Goal: Task Accomplishment & Management: Complete application form

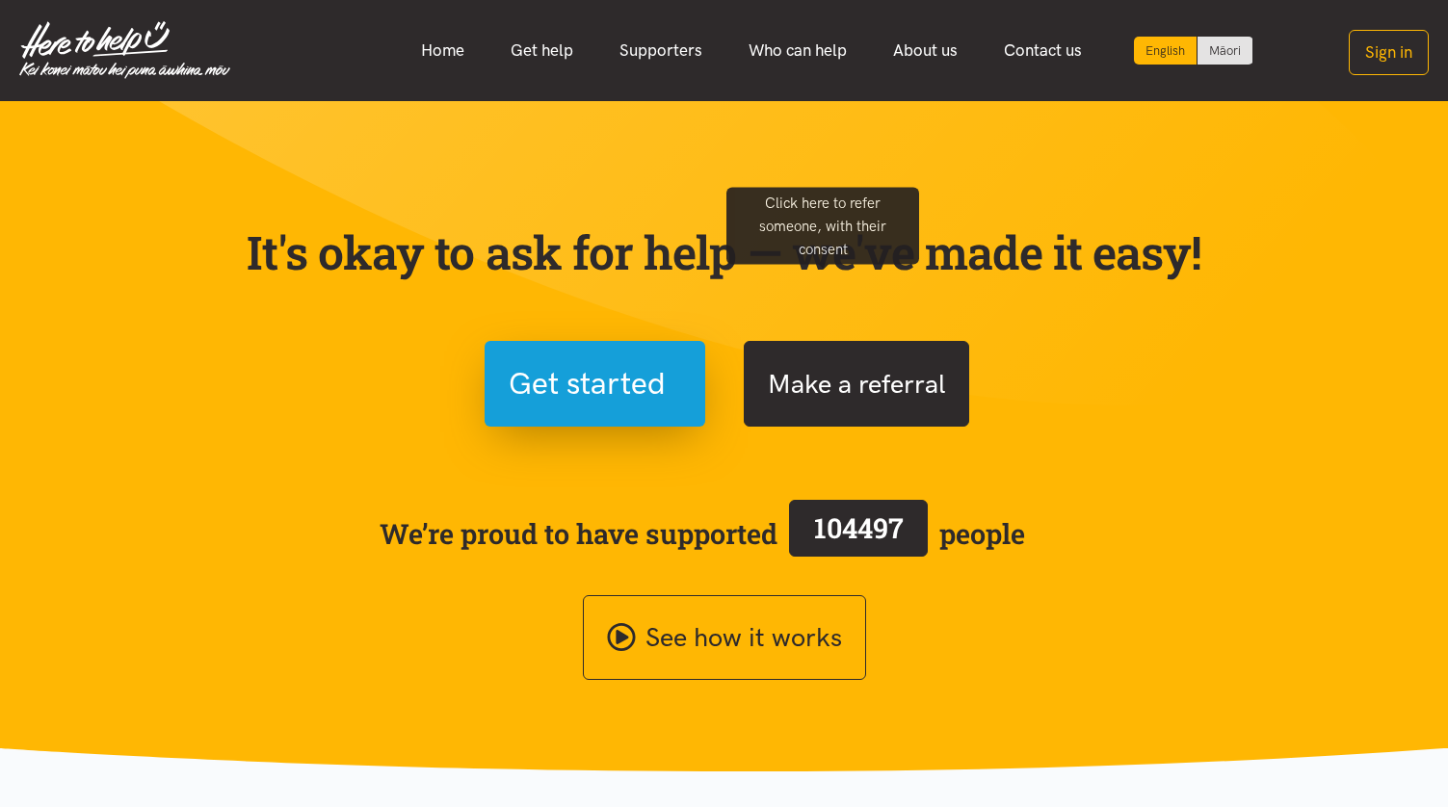
click at [774, 341] on button "Make a referral" at bounding box center [856, 384] width 225 height 86
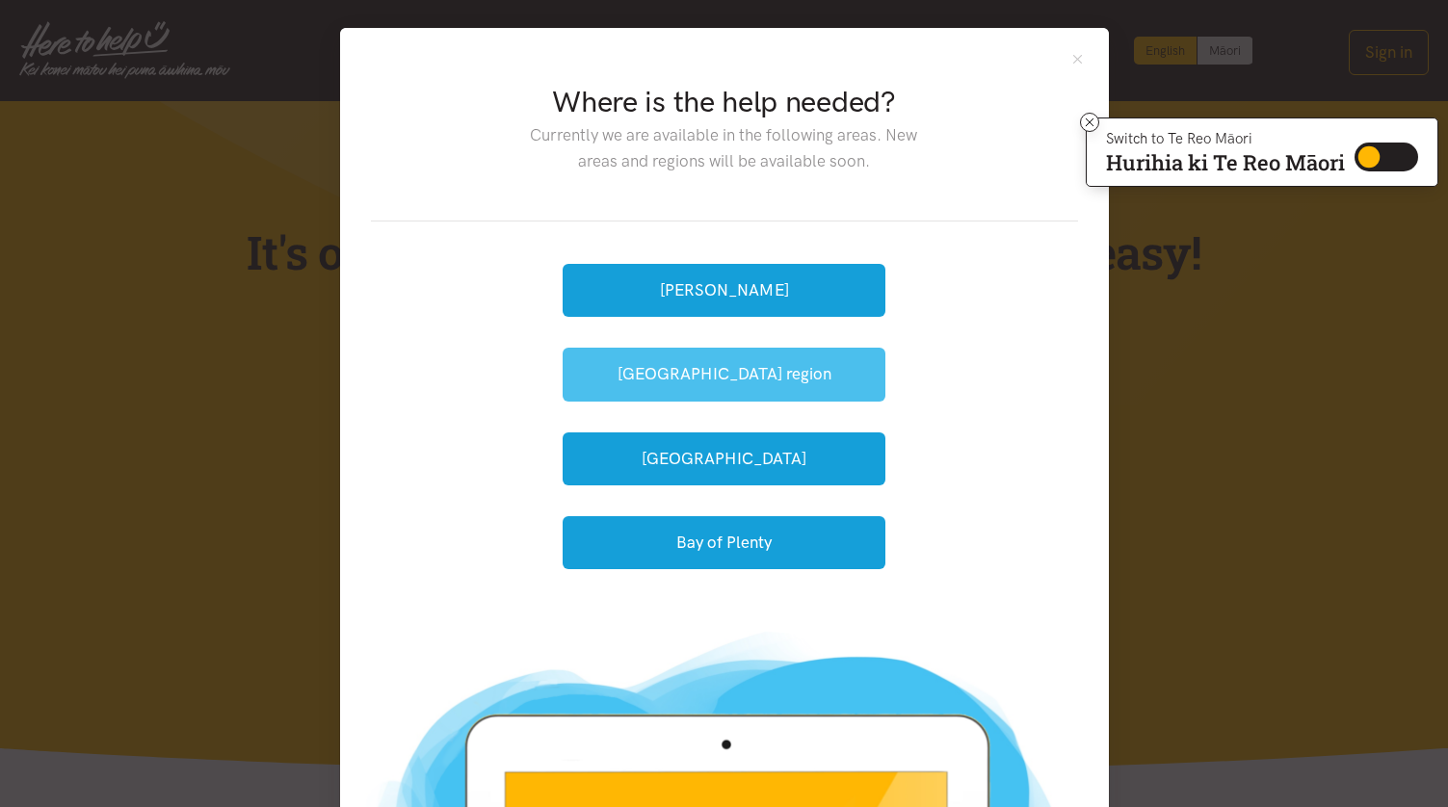
click at [702, 348] on button "[GEOGRAPHIC_DATA] region" at bounding box center [724, 374] width 323 height 53
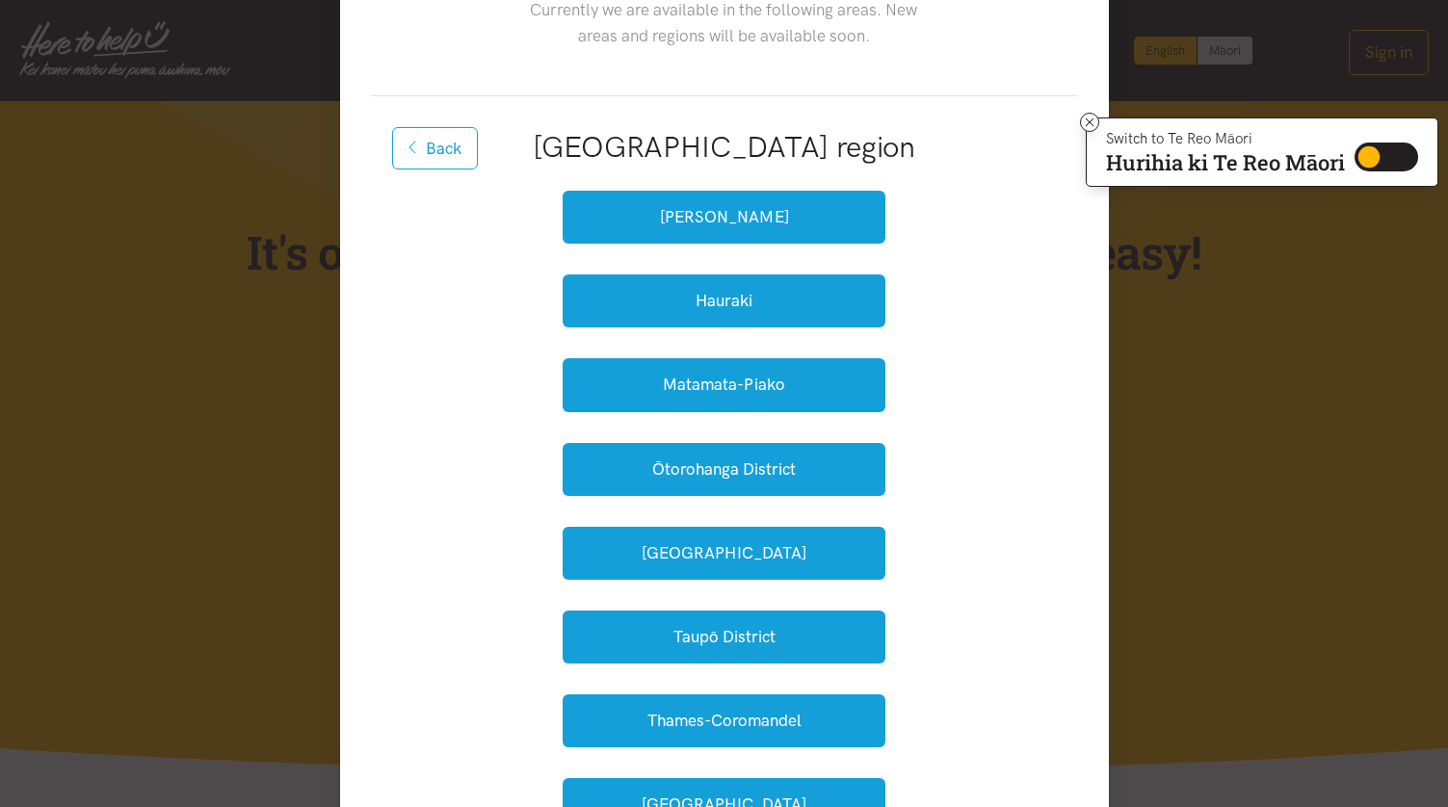
scroll to position [153, 0]
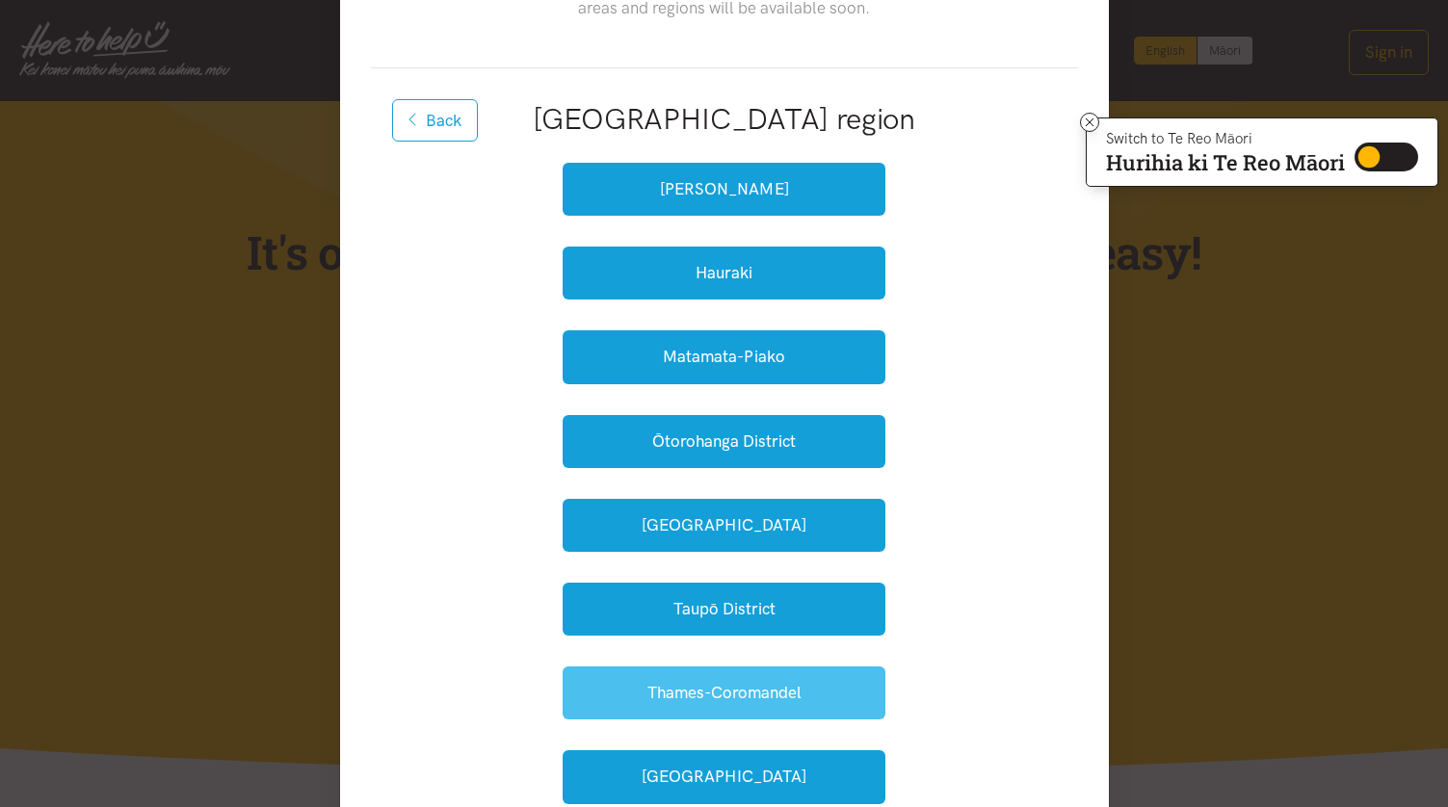
click at [683, 667] on button "Thames-Coromandel" at bounding box center [724, 693] width 323 height 53
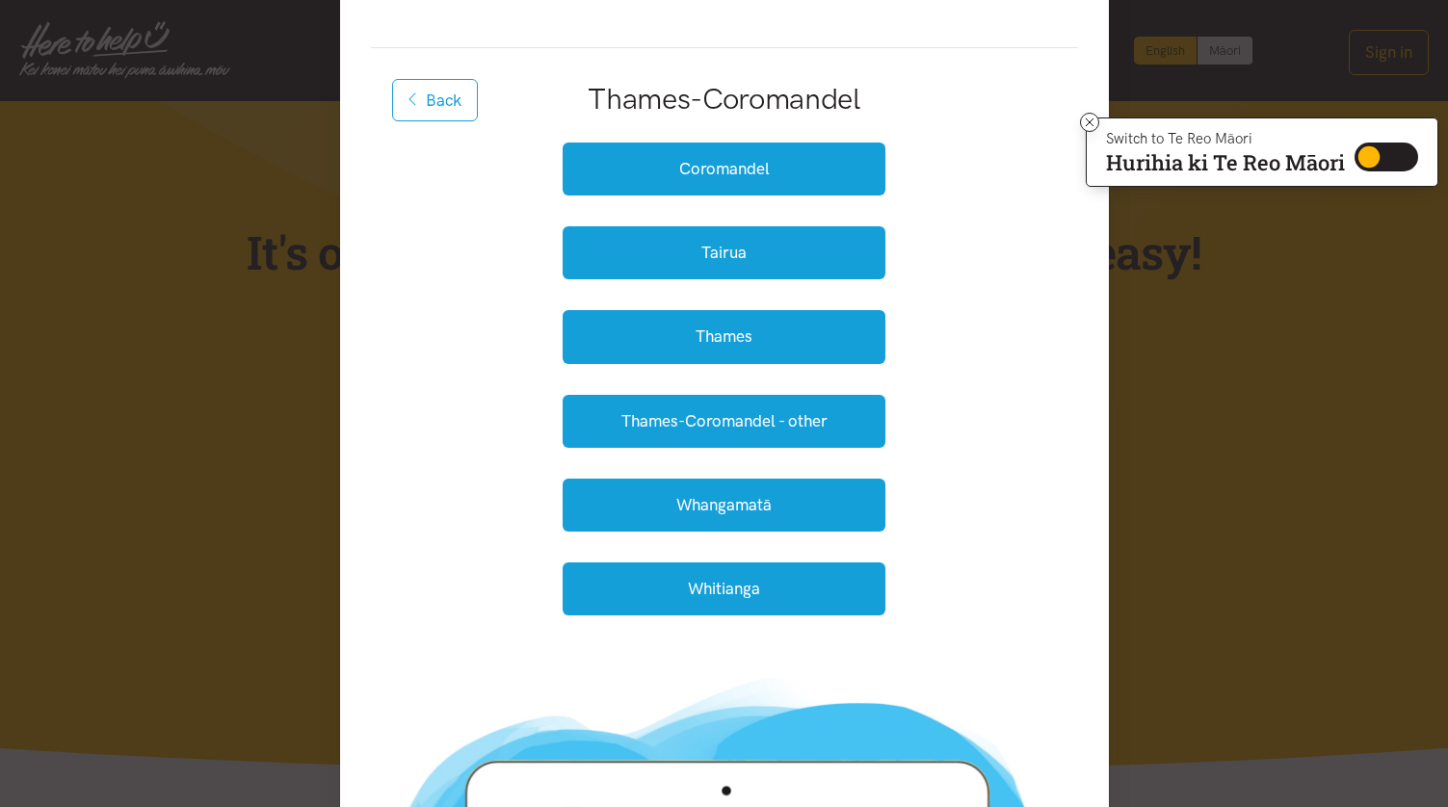
scroll to position [174, 0]
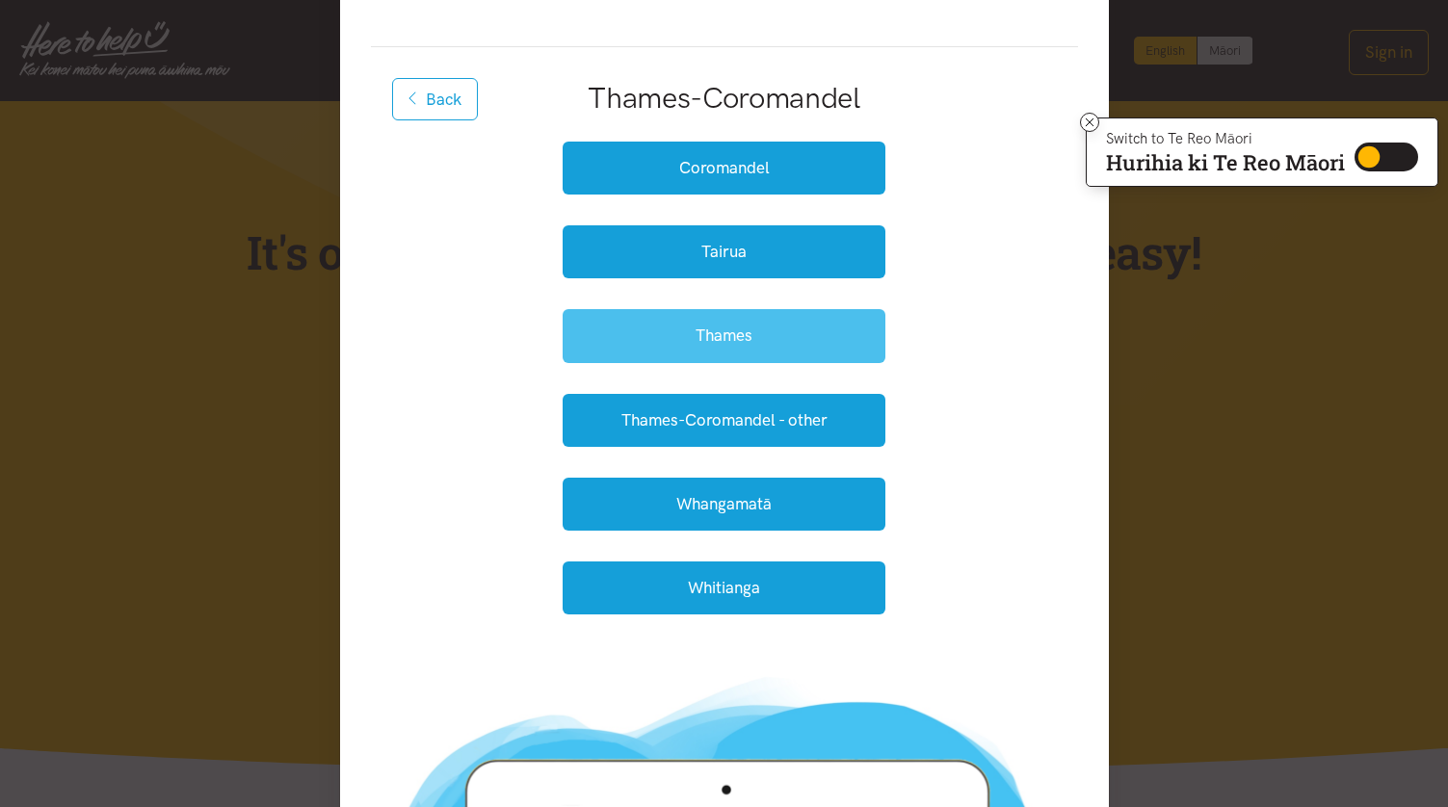
click at [715, 309] on button "Thames" at bounding box center [724, 335] width 323 height 53
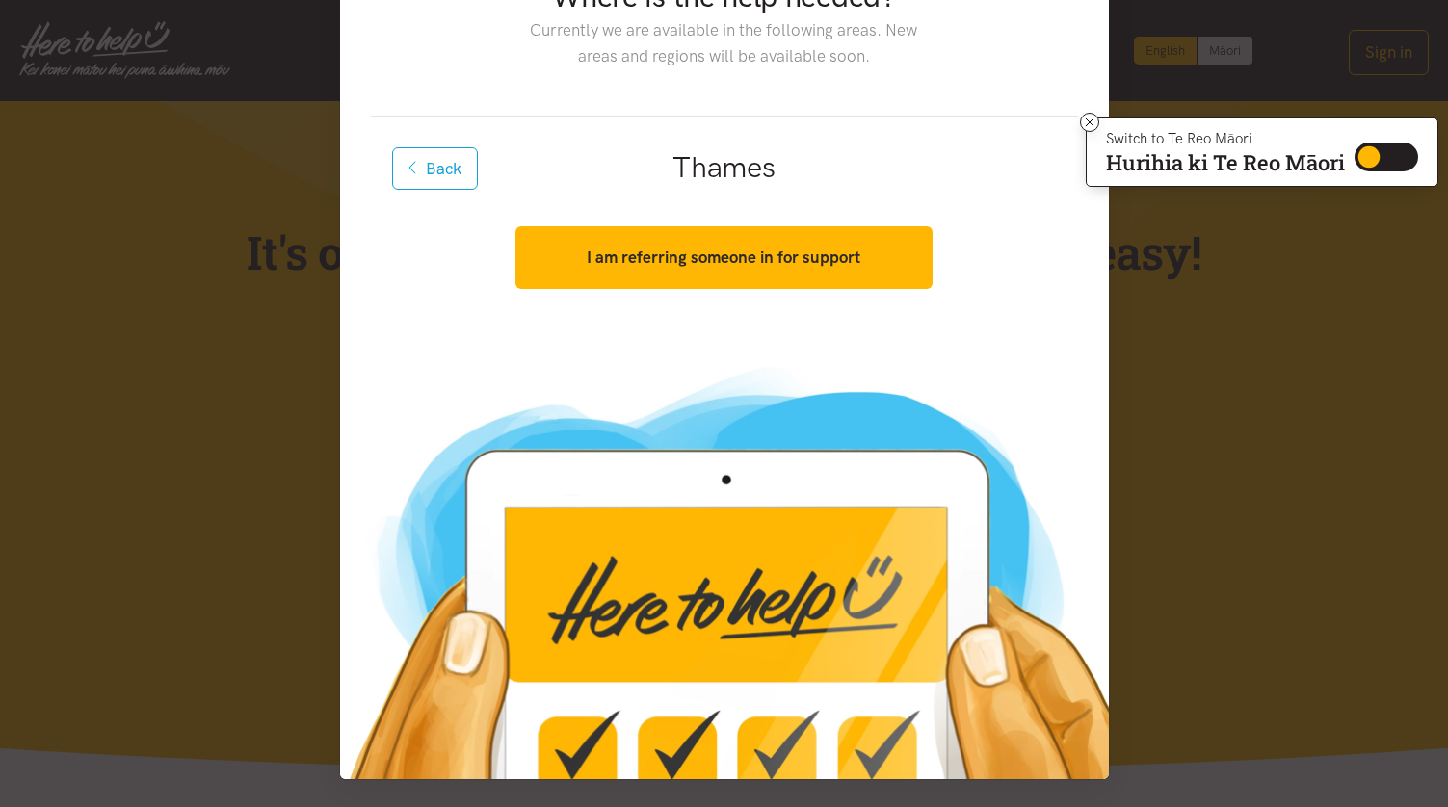
scroll to position [0, 0]
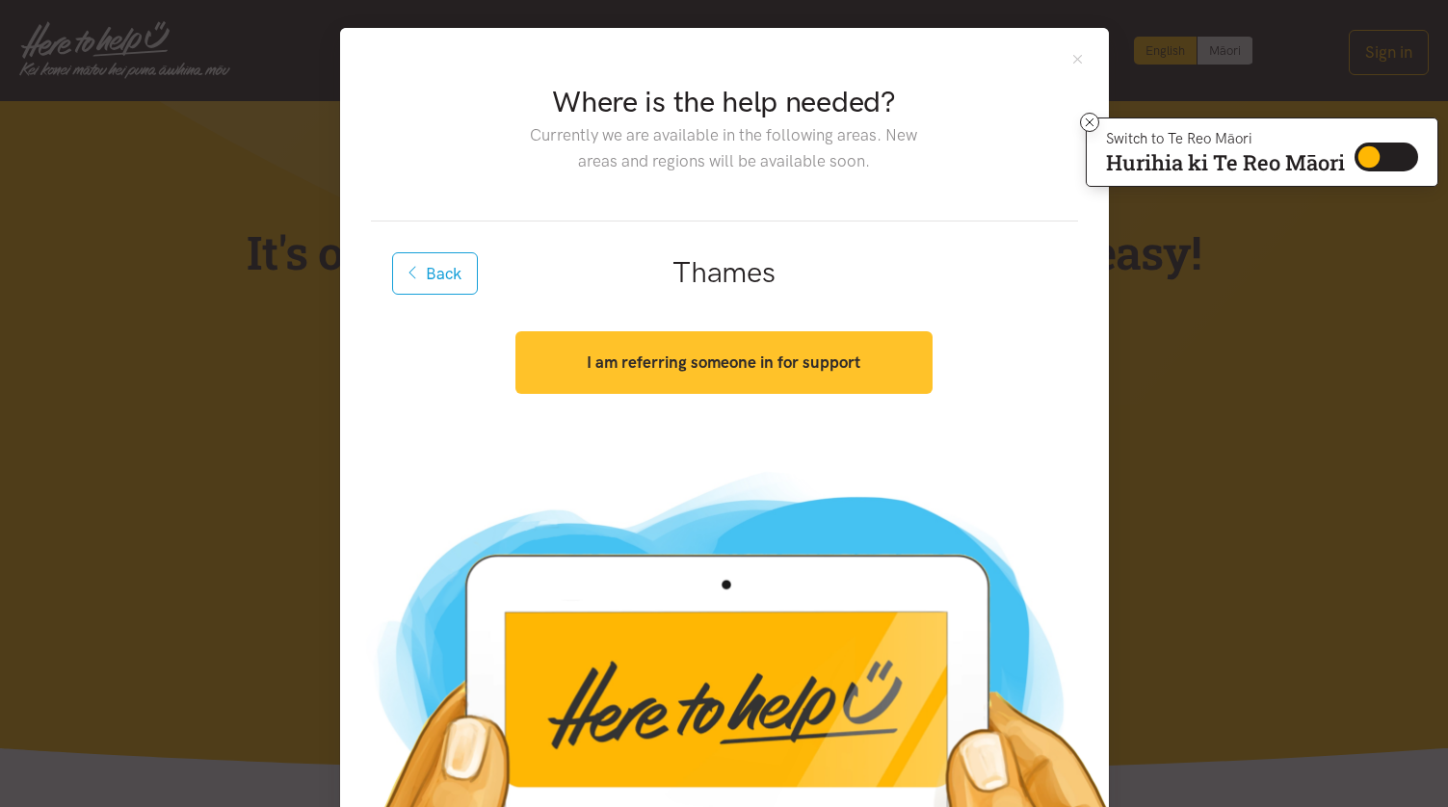
click at [716, 353] on strong "I am referring someone in for support" at bounding box center [724, 362] width 274 height 19
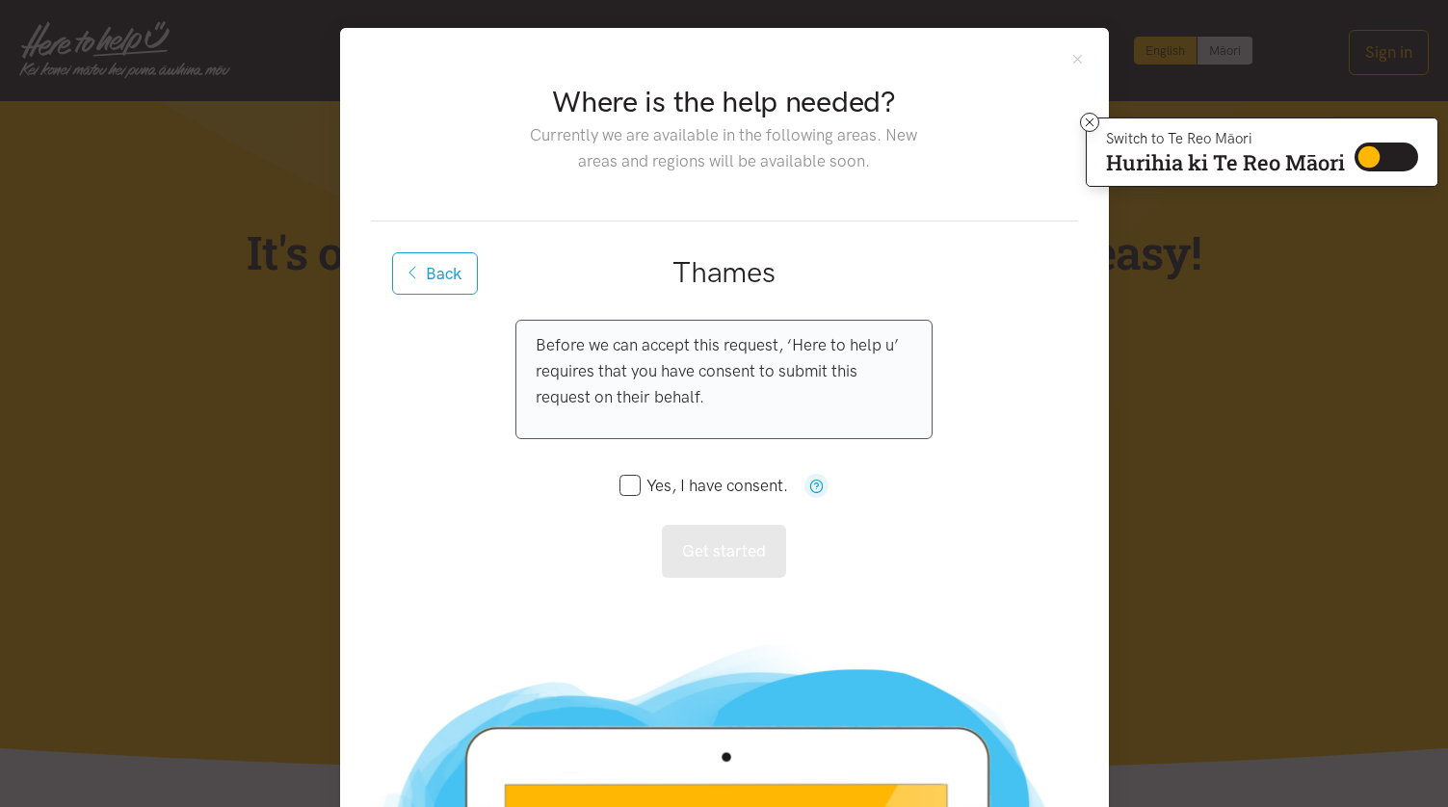
click at [645, 478] on input "Yes, I have consent." at bounding box center [704, 486] width 170 height 16
checkbox input "true"
click at [698, 525] on button "Get started" at bounding box center [724, 551] width 124 height 53
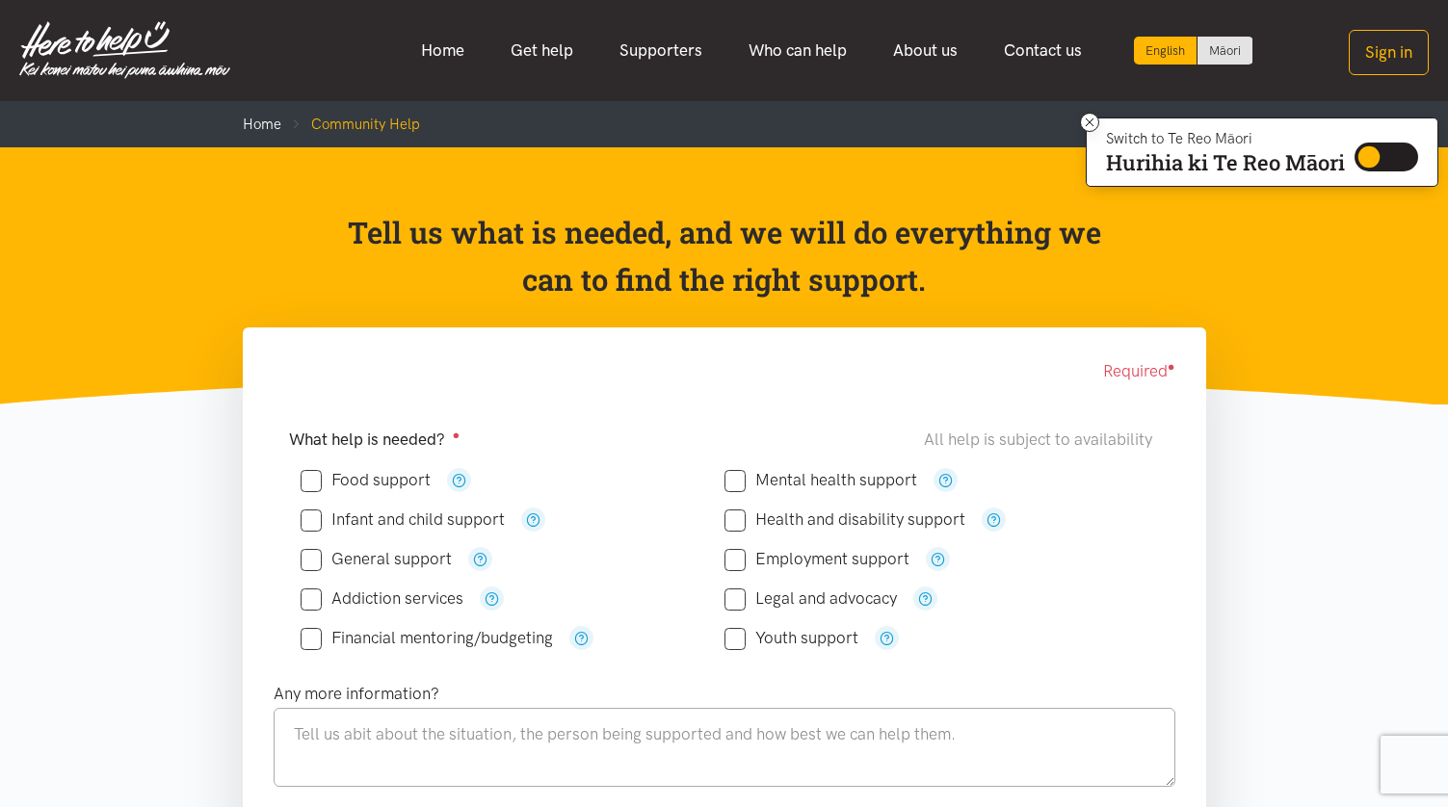
click at [301, 472] on input "Food support" at bounding box center [366, 480] width 130 height 16
checkbox input "true"
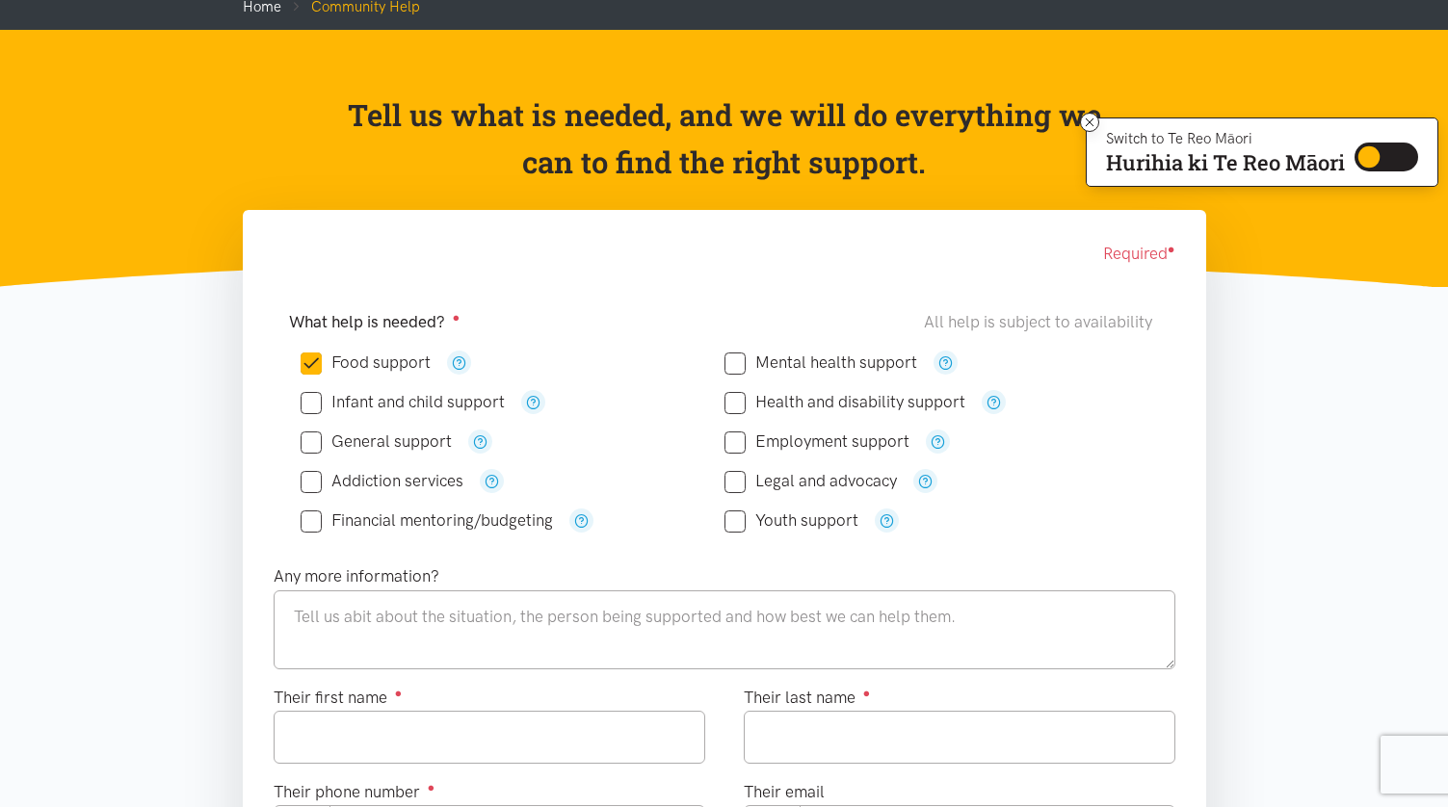
scroll to position [132, 0]
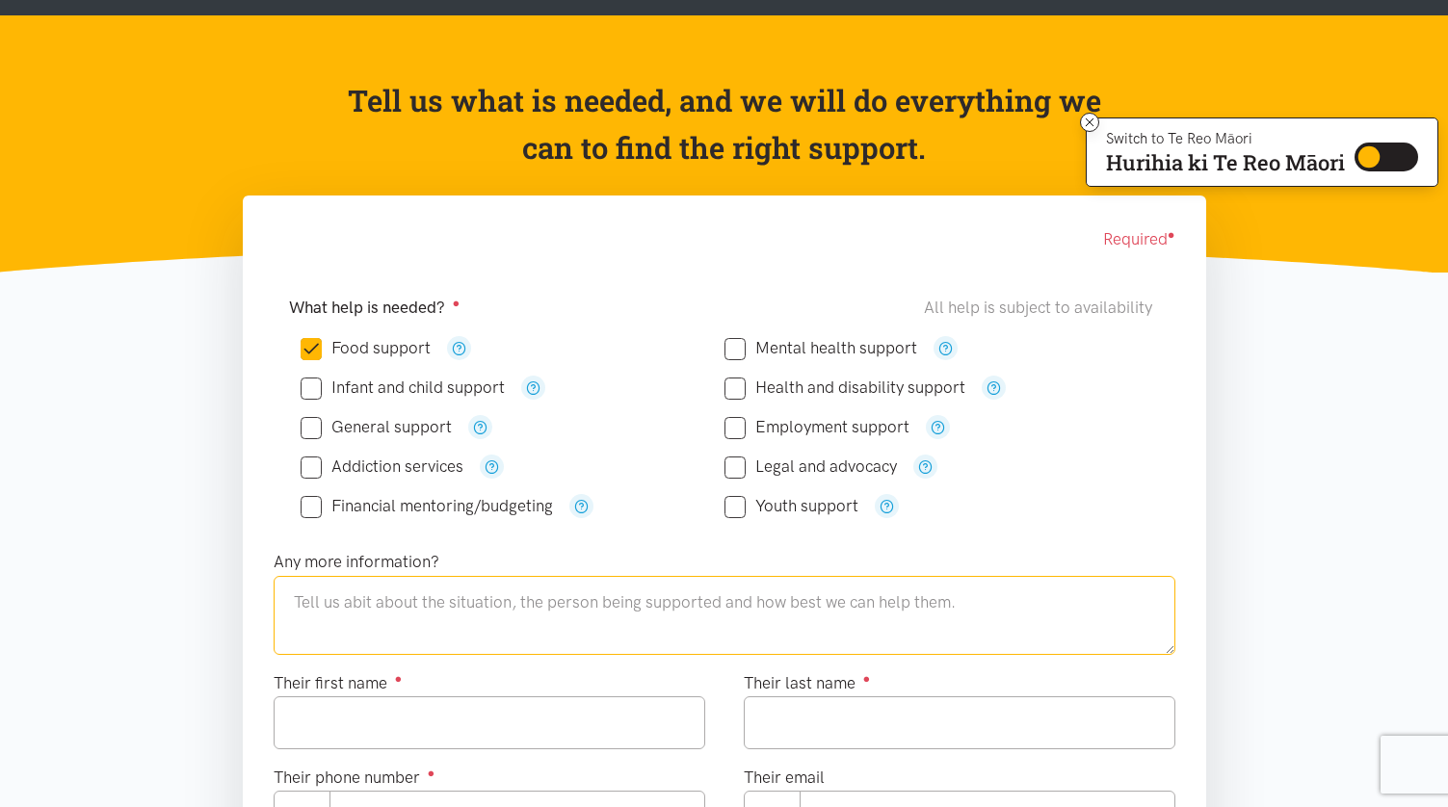
click at [481, 576] on textarea at bounding box center [725, 615] width 902 height 79
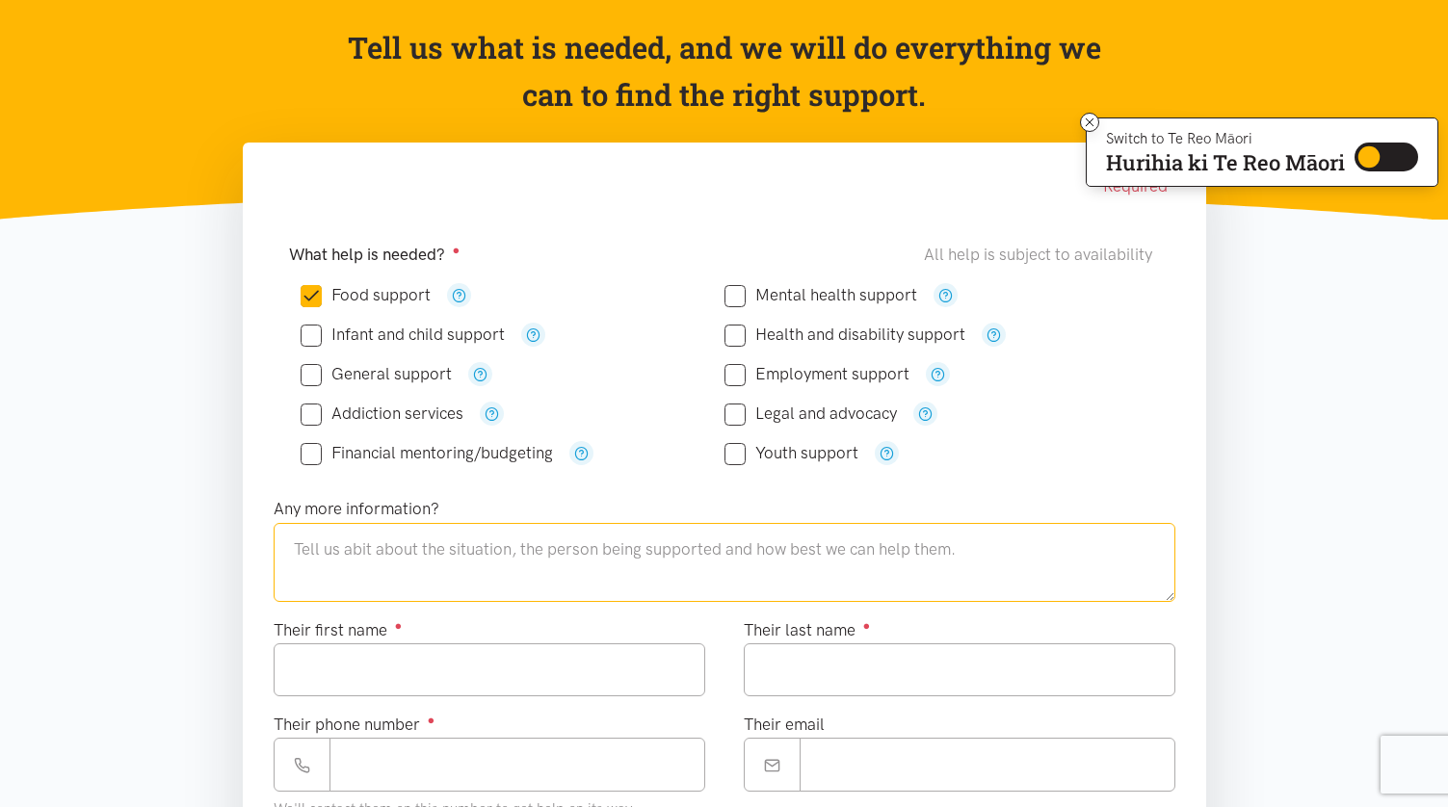
scroll to position [199, 0]
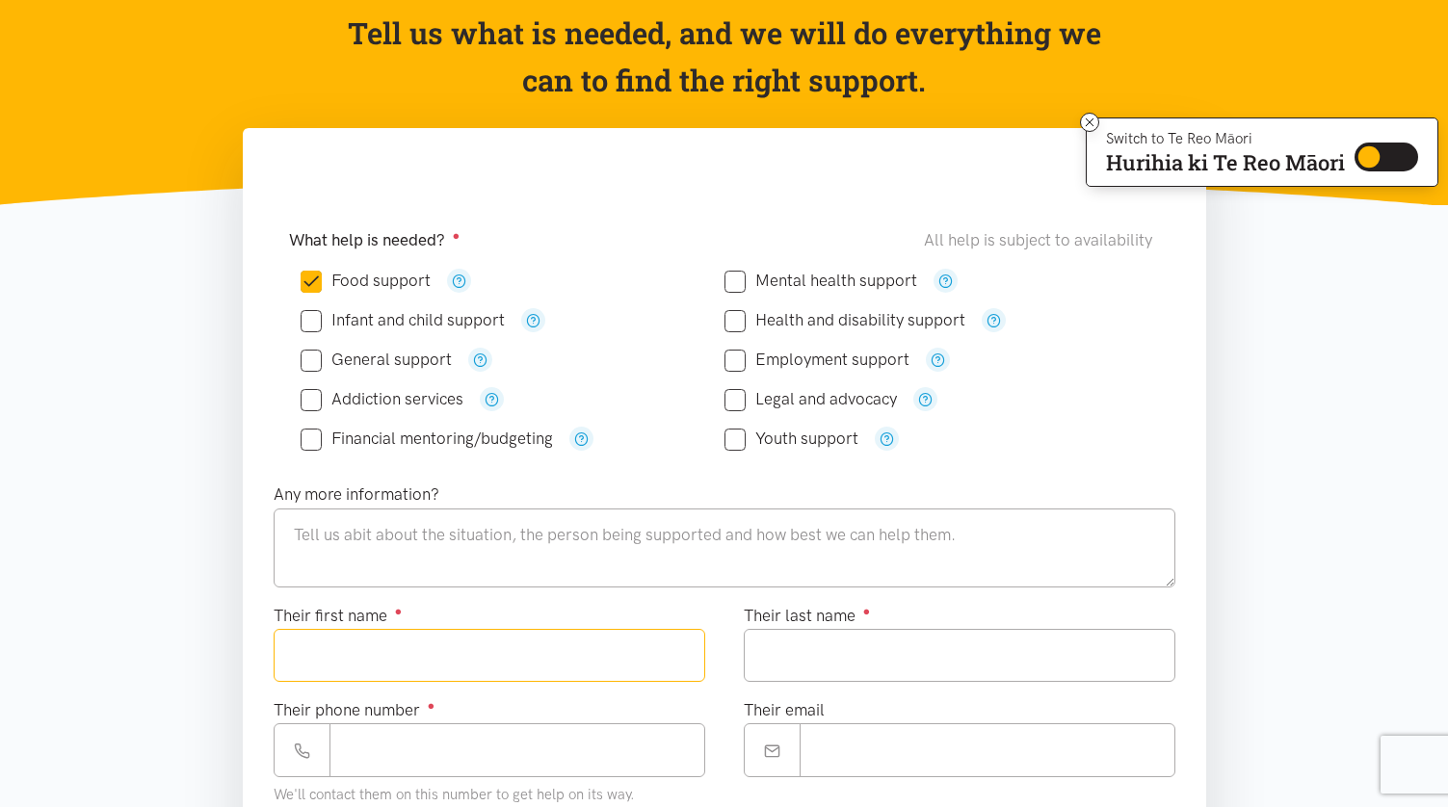
click at [458, 629] on input "Their first name ●" at bounding box center [490, 655] width 432 height 53
type input "*******"
click at [790, 629] on input "Their last name ●" at bounding box center [960, 655] width 432 height 53
type input "*****"
click at [490, 723] on input "Their phone number ●" at bounding box center [517, 749] width 376 height 53
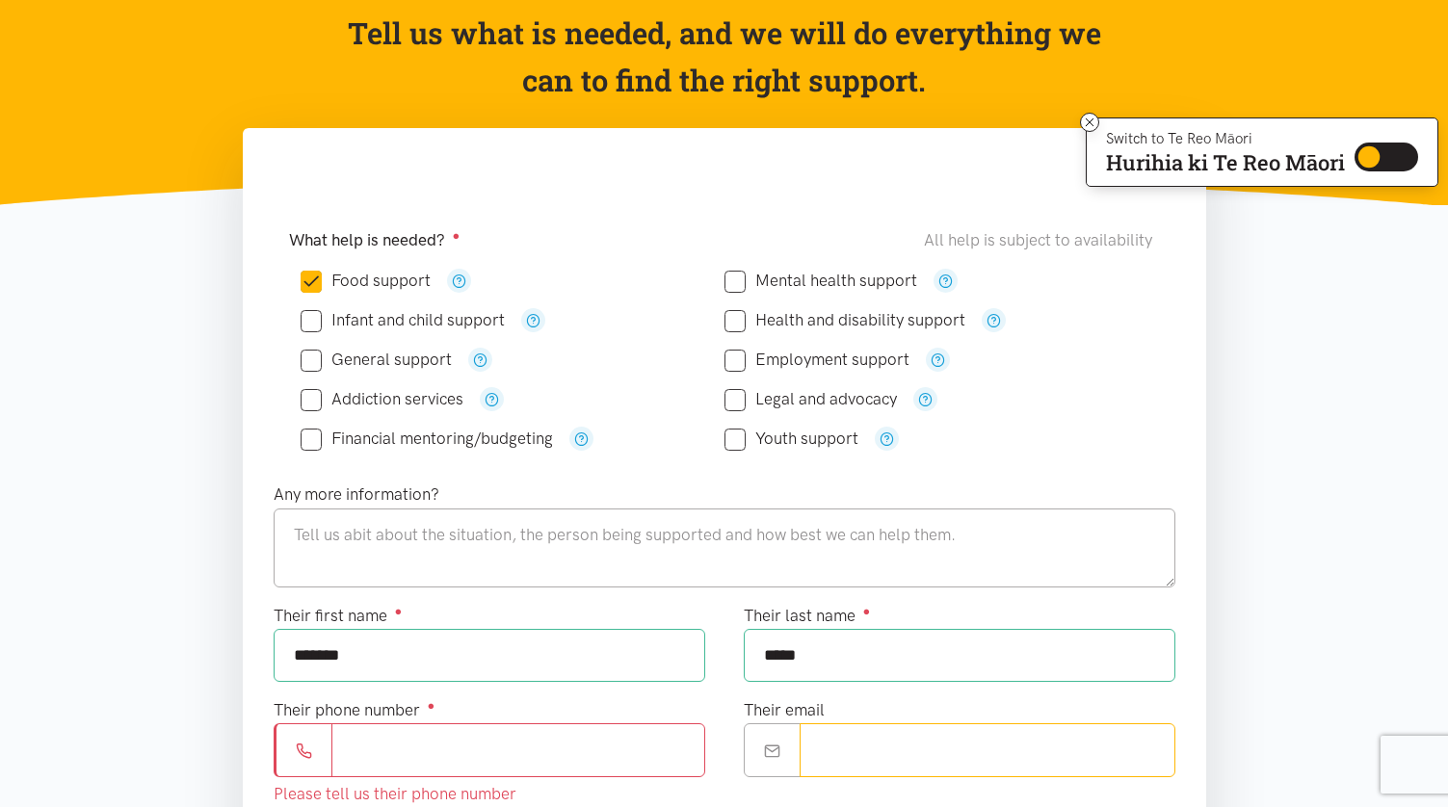
click at [816, 723] on input "Their email" at bounding box center [987, 749] width 376 height 53
paste input "**********"
type input "**********"
click at [367, 723] on input "Their phone number ●" at bounding box center [518, 749] width 374 height 53
paste input "**********"
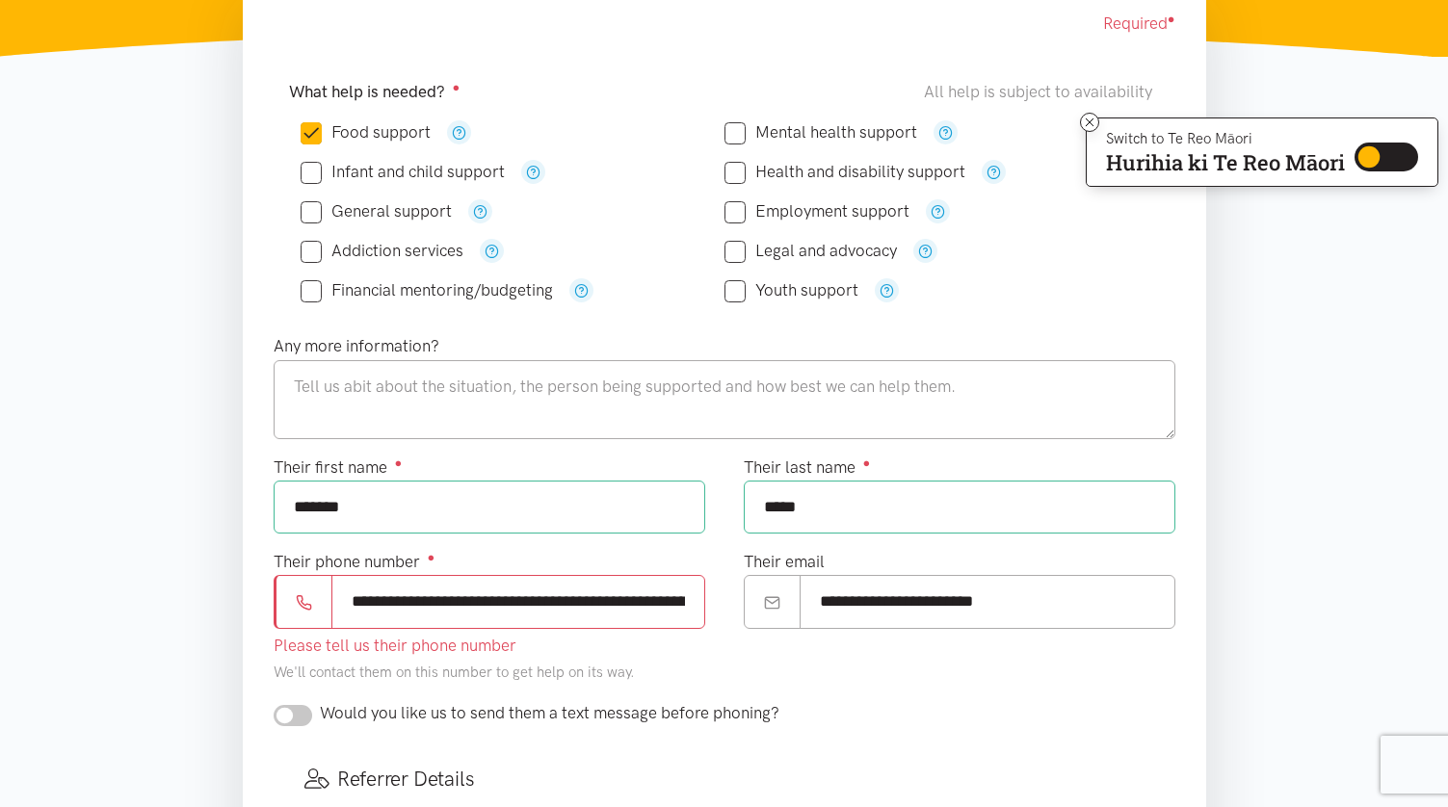
scroll to position [349, 0]
type input "**********"
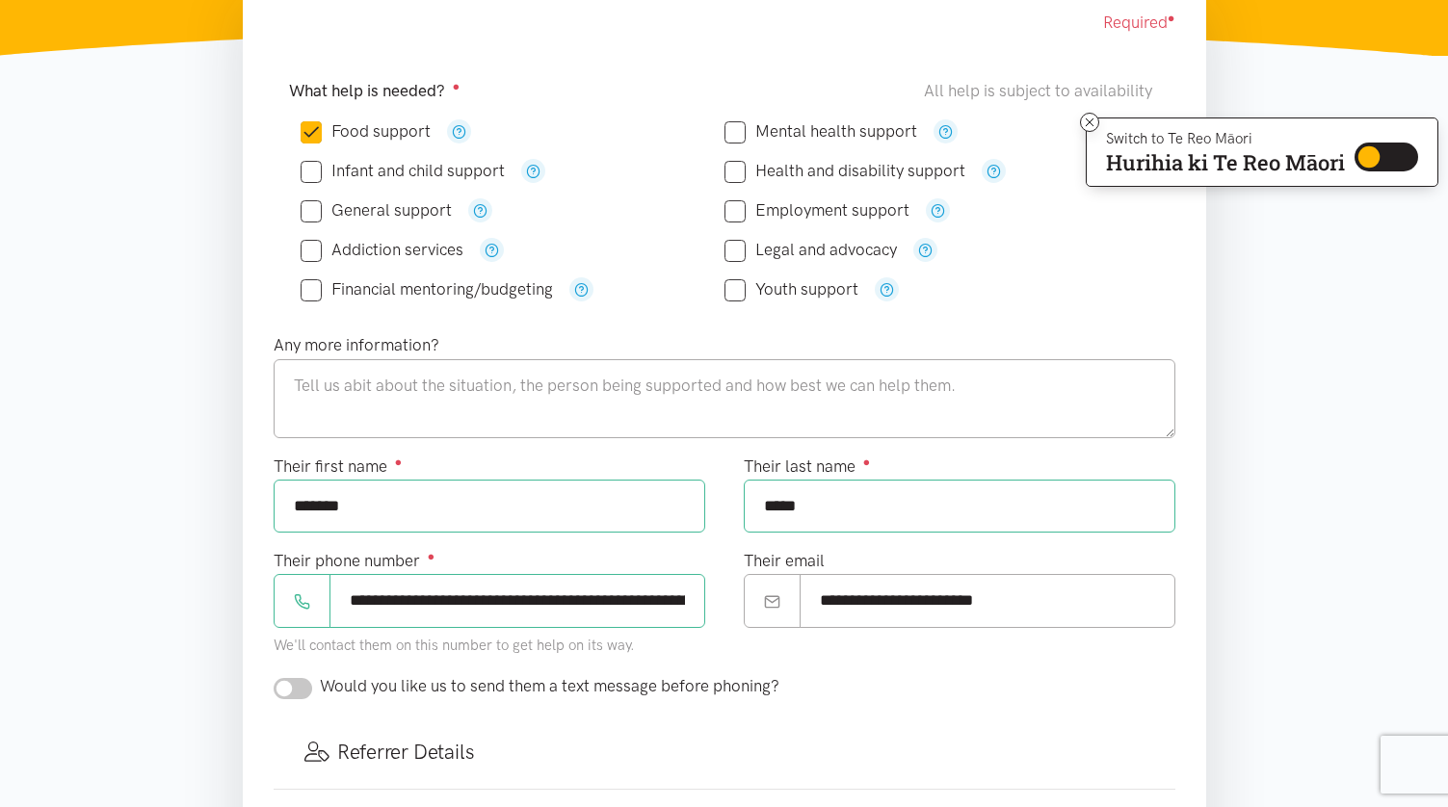
click at [274, 468] on form "Required ● What help is needed? ● All help is subject to availability Food supp…" at bounding box center [725, 612] width 902 height 1204
click at [274, 678] on input "checkbox" at bounding box center [293, 688] width 39 height 21
checkbox input "true"
click at [399, 359] on textarea at bounding box center [725, 398] width 902 height 79
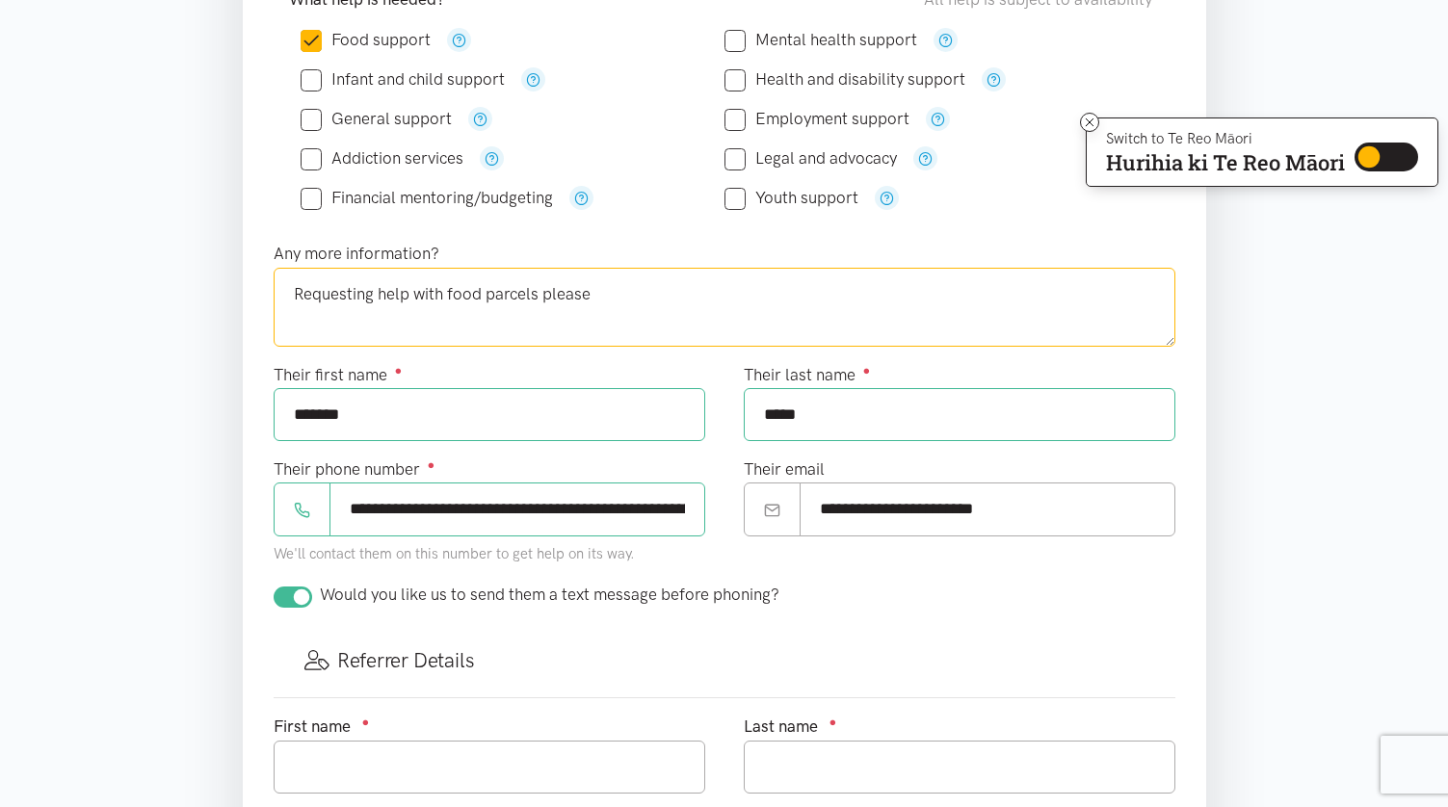
scroll to position [442, 0]
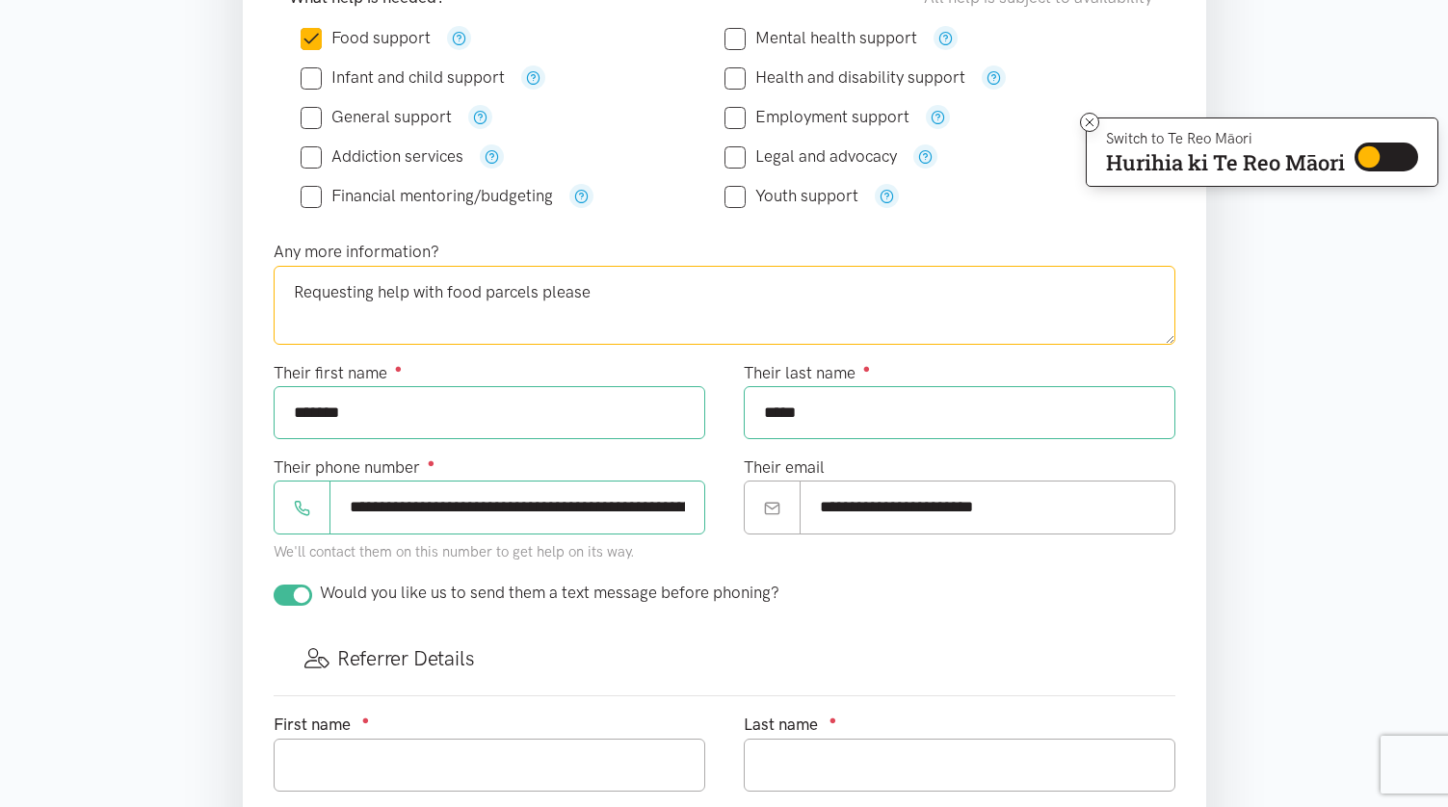
type textarea "Requesting help with food parcels please"
click at [377, 739] on input "text" at bounding box center [490, 765] width 432 height 53
type input "[PERSON_NAME]"
click at [791, 739] on input "text" at bounding box center [960, 765] width 432 height 53
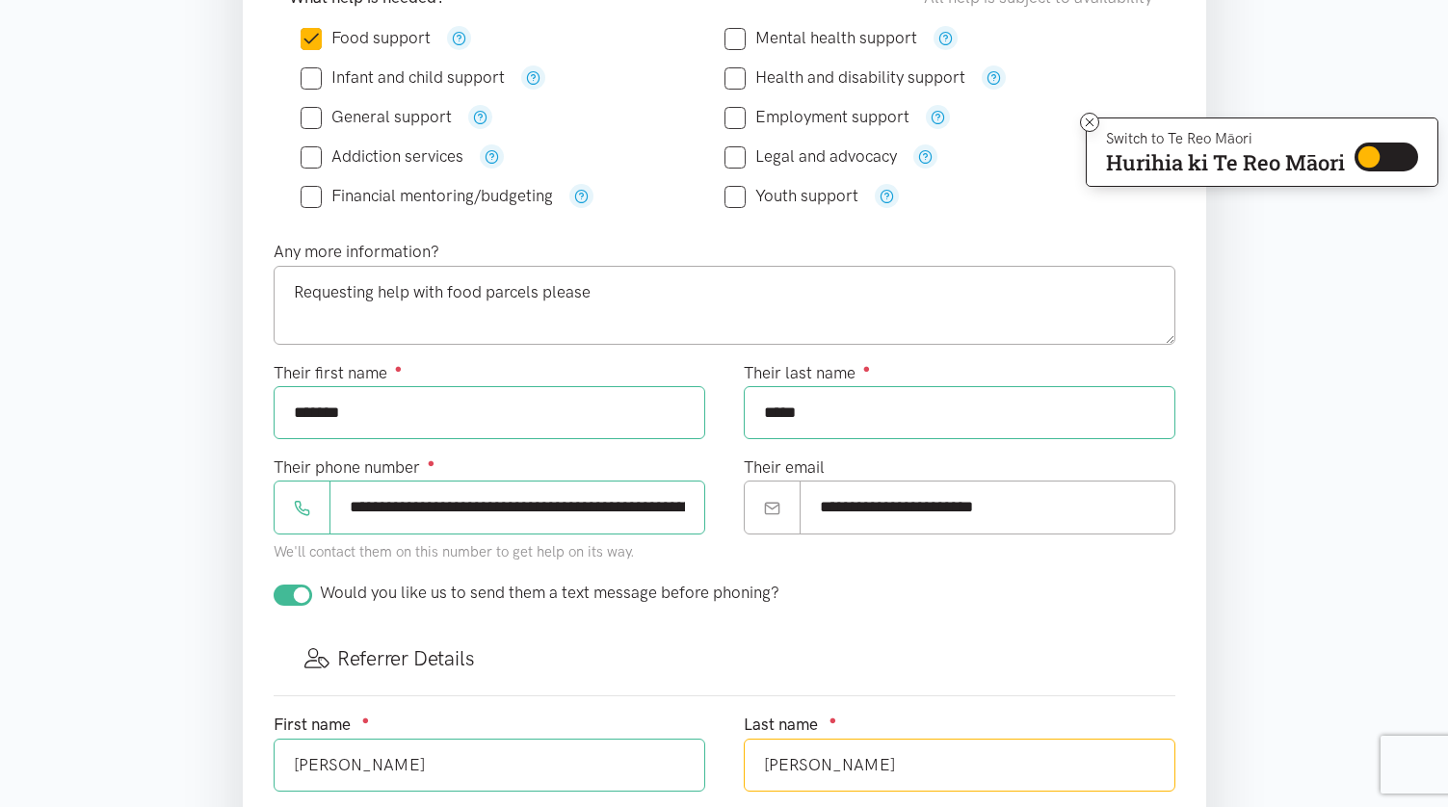
type input "[PERSON_NAME]"
type input "[GEOGRAPHIC_DATA]"
type input "078688117"
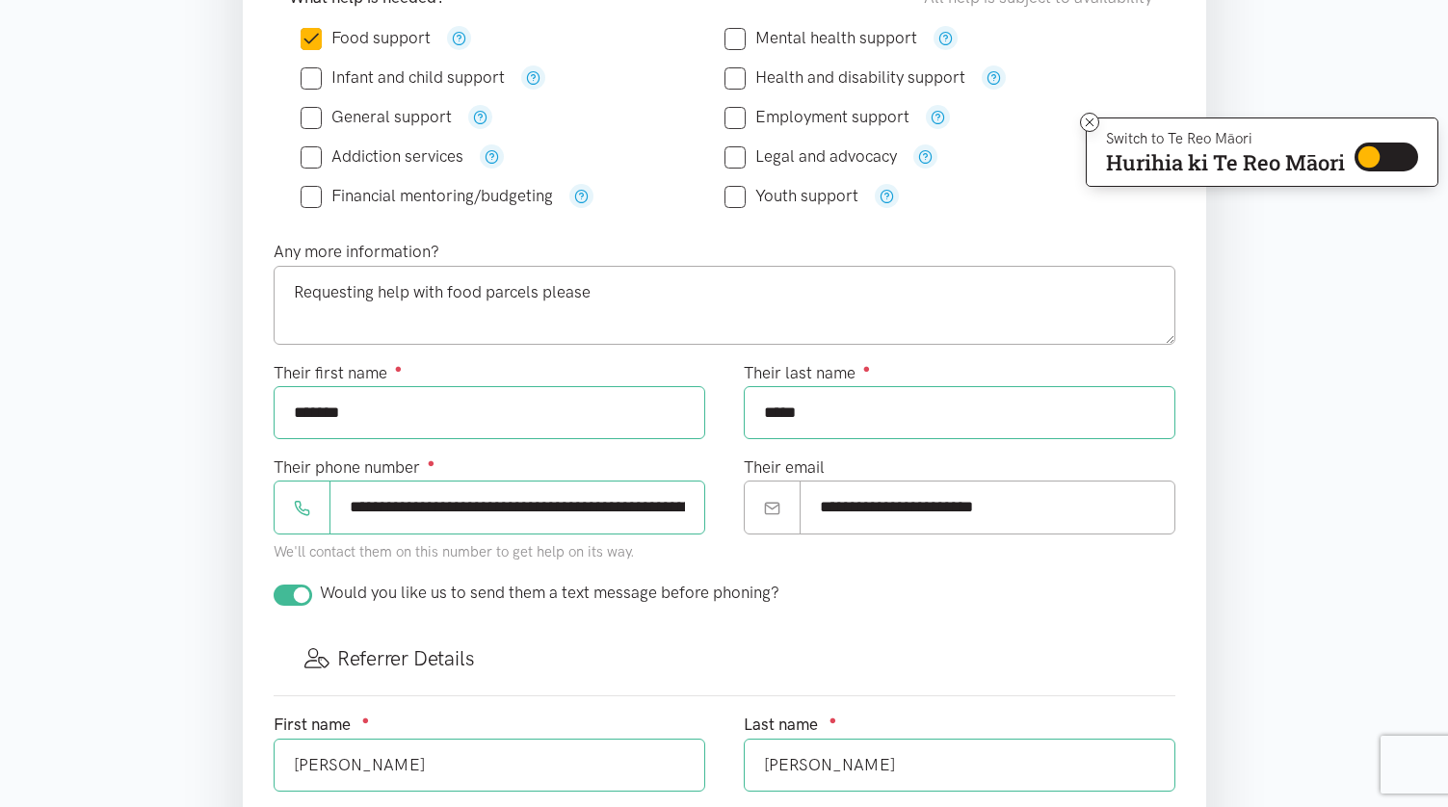
type input "[EMAIL_ADDRESS][DOMAIN_NAME]"
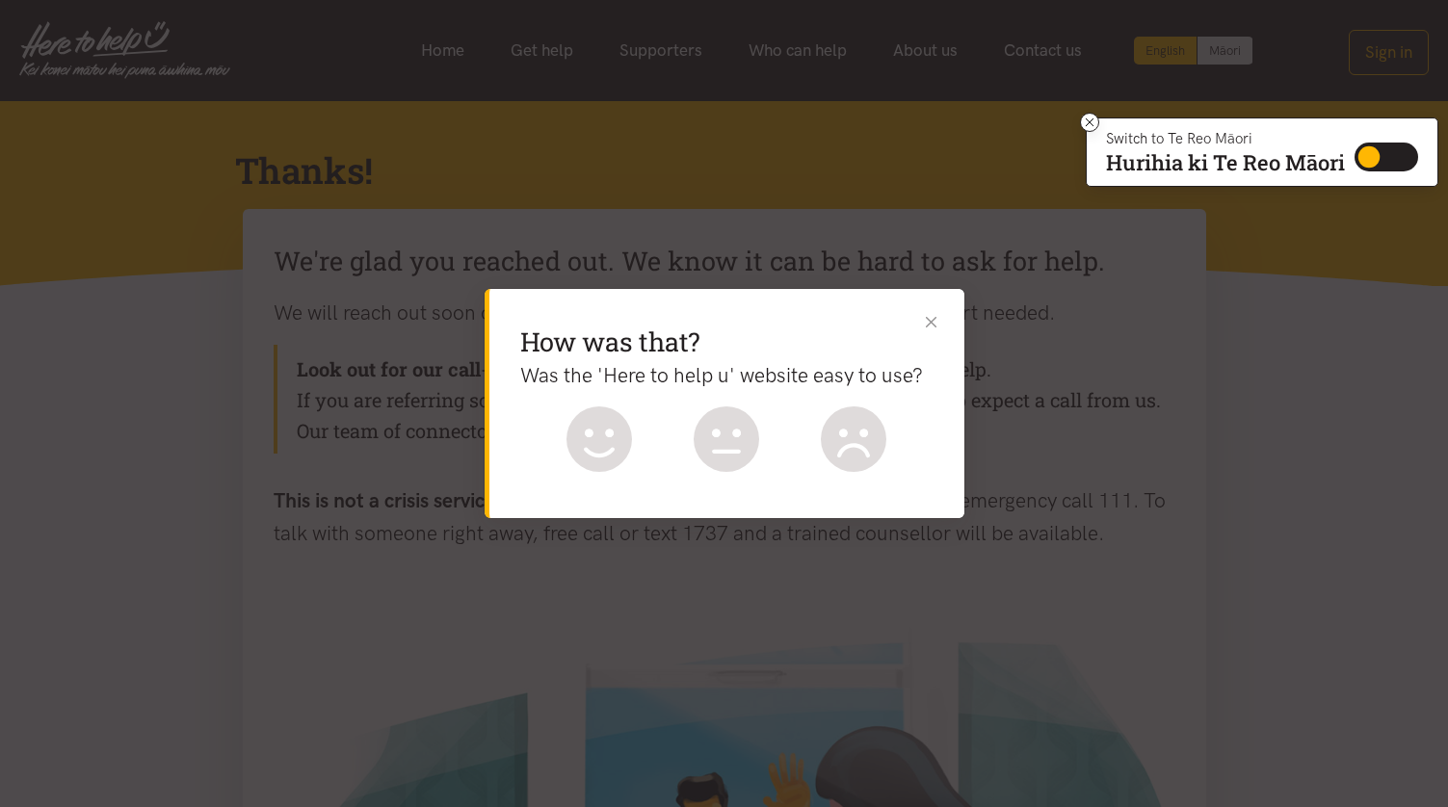
click at [937, 332] on button "Close" at bounding box center [931, 322] width 20 height 20
